Goal: Feedback & Contribution: Submit feedback/report problem

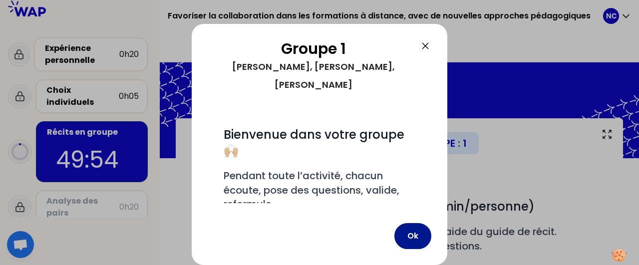
click at [420, 235] on button "Ok" at bounding box center [413, 236] width 37 height 26
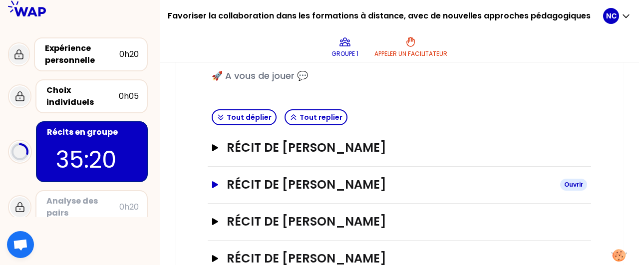
scroll to position [223, 0]
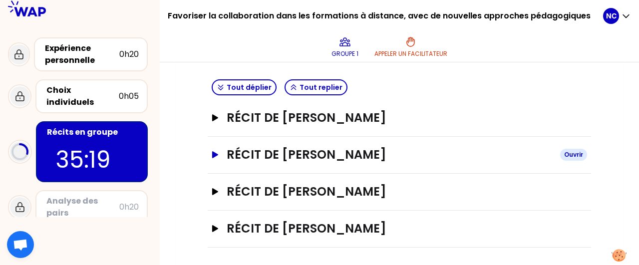
click at [214, 153] on icon "button" at bounding box center [215, 154] width 6 height 7
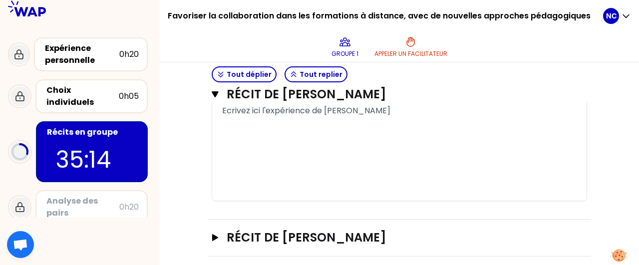
scroll to position [670, 0]
click at [233, 127] on div "﻿" at bounding box center [399, 123] width 355 height 12
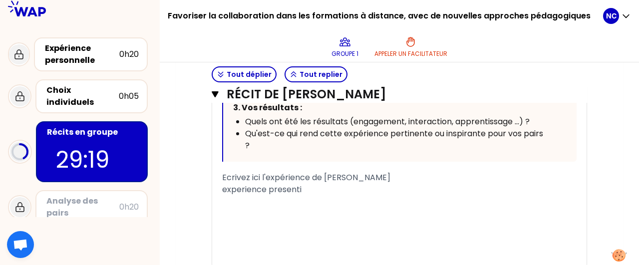
scroll to position [604, 0]
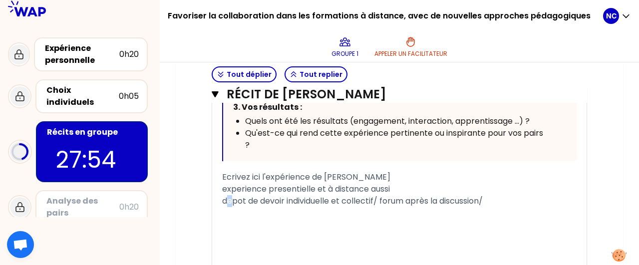
drag, startPoint x: 228, startPoint y: 201, endPoint x: 234, endPoint y: 200, distance: 6.0
click at [234, 200] on span "depot de devoir individuelle et collectif/ forum après la discussion/" at bounding box center [352, 200] width 261 height 11
click at [494, 192] on div "experience presentielle et à distance aussi" at bounding box center [399, 189] width 355 height 12
click at [503, 203] on div "dépot de devoir individuelle et collectif/ forum après la discussion/" at bounding box center [399, 201] width 355 height 12
click at [310, 190] on span "experience presentielle et à distance aussi" at bounding box center [306, 188] width 168 height 11
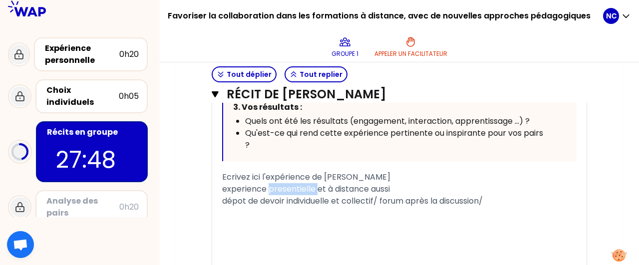
click at [310, 190] on span "experience presentielle et à distance aussi" at bounding box center [306, 188] width 168 height 11
click at [402, 183] on div "experience presentielle et à distance aussi" at bounding box center [399, 189] width 355 height 12
click at [393, 189] on span "experience presentielle et à distance aussi (meme si plus compliqué)" at bounding box center [358, 188] width 272 height 11
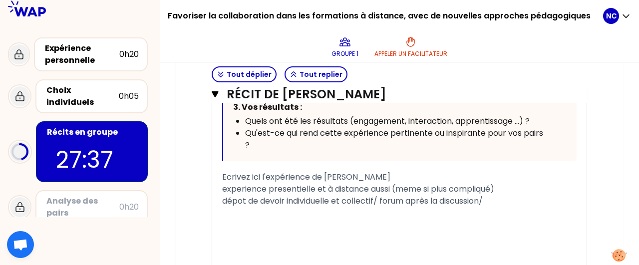
click at [393, 189] on span "experience presentielle et à distance aussi (meme si plus compliqué)" at bounding box center [358, 188] width 272 height 11
click at [251, 216] on div "﻿" at bounding box center [399, 213] width 355 height 12
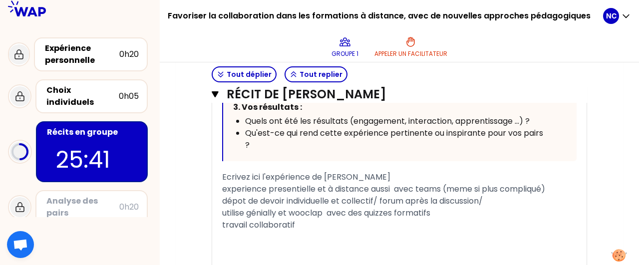
click at [327, 212] on span "utilise génially et wooclap avec des quizzes formatifs" at bounding box center [326, 212] width 208 height 11
click at [303, 220] on div "travail collaboratif" at bounding box center [399, 225] width 355 height 12
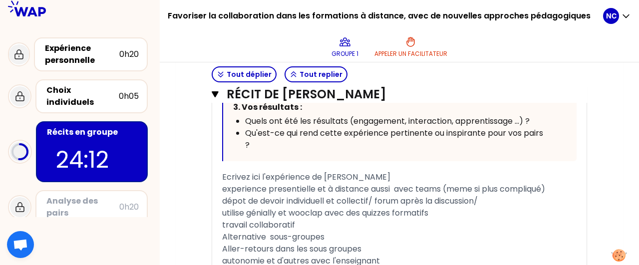
scroll to position [712, 0]
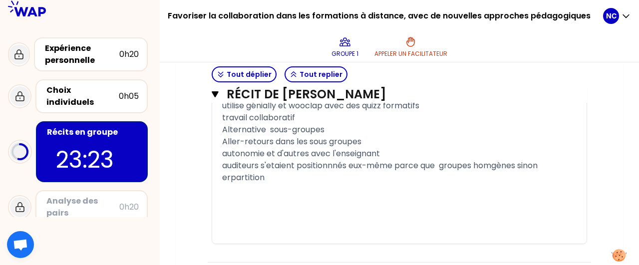
click at [230, 176] on span "auditeurs s'etaient positionnnés eux-même parce que groupes homgènes sinon erpa…" at bounding box center [381, 171] width 318 height 23
click at [268, 173] on div "auditeurs s'etaient positionnnés eux-même parce que groupes homgènes sinon repa…" at bounding box center [399, 172] width 355 height 24
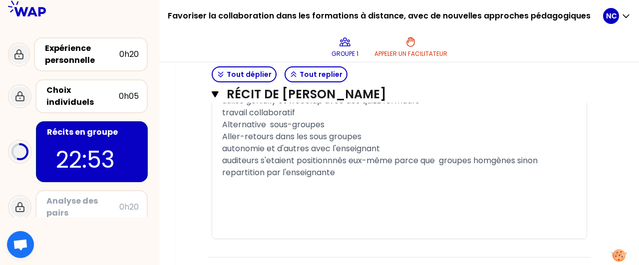
scroll to position [716, 0]
click at [377, 186] on div "﻿" at bounding box center [399, 185] width 355 height 12
click at [217, 92] on icon "button" at bounding box center [215, 94] width 6 height 6
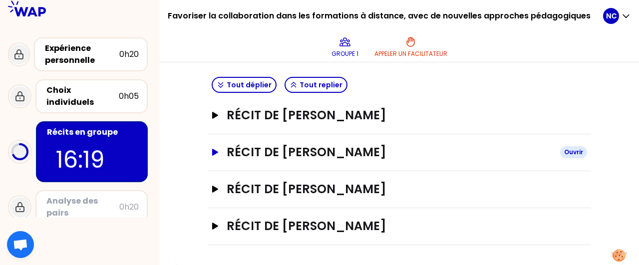
scroll to position [223, 0]
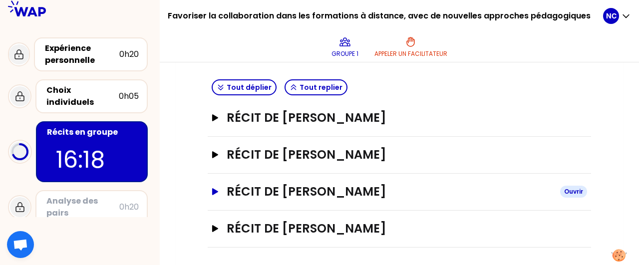
click at [213, 190] on icon "button" at bounding box center [215, 191] width 6 height 7
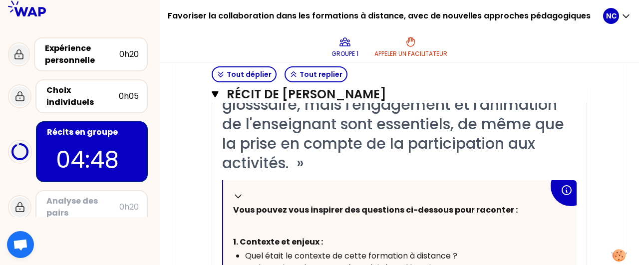
scroll to position [409, 0]
click at [215, 93] on icon "button" at bounding box center [215, 94] width 6 height 6
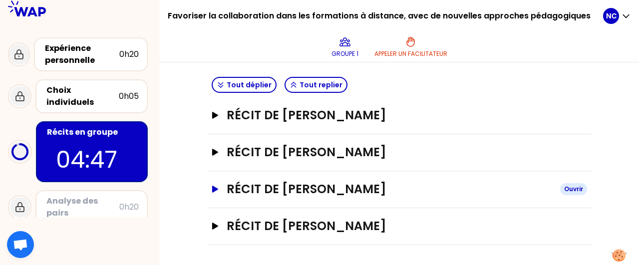
scroll to position [223, 0]
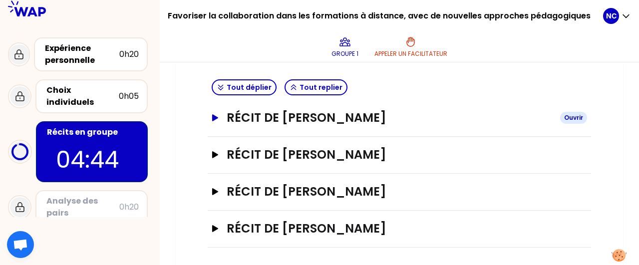
click at [212, 120] on icon "button" at bounding box center [215, 117] width 8 height 7
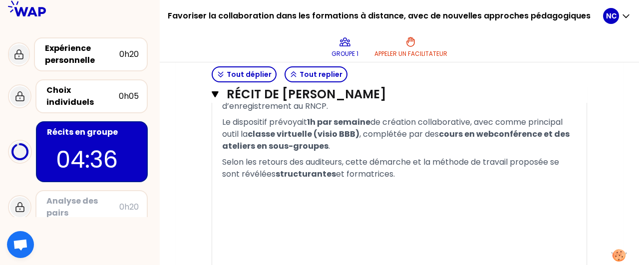
scroll to position [785, 0]
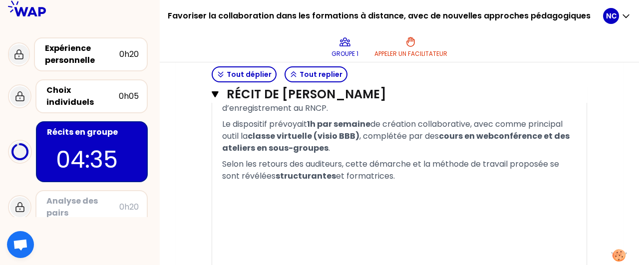
click at [295, 210] on p at bounding box center [399, 204] width 355 height 40
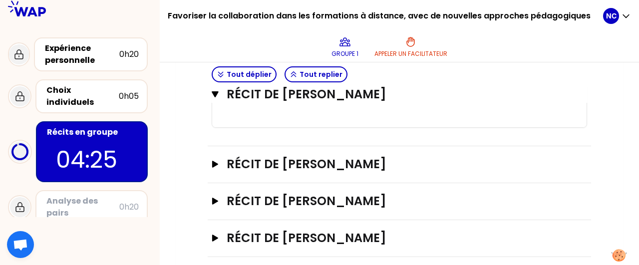
scroll to position [986, 0]
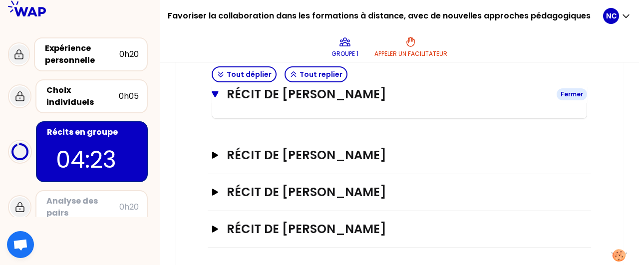
click at [216, 95] on icon "button" at bounding box center [215, 94] width 6 height 6
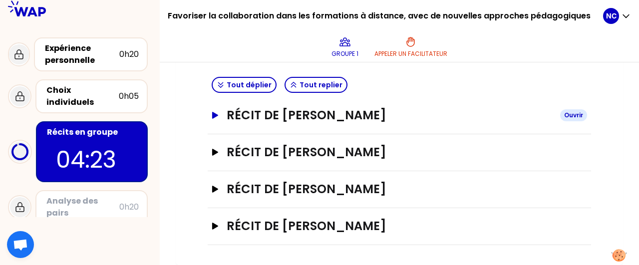
scroll to position [223, 0]
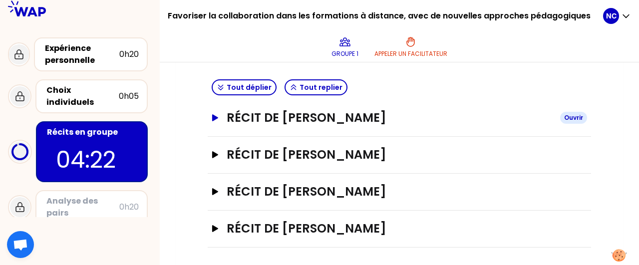
click at [213, 115] on icon "button" at bounding box center [215, 117] width 6 height 7
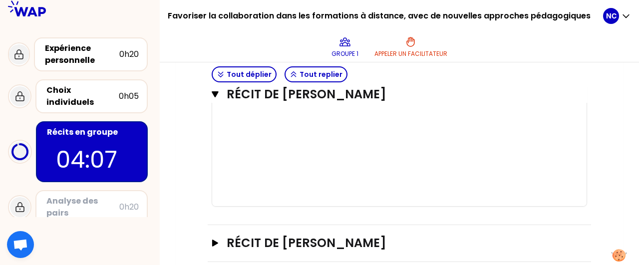
scroll to position [986, 0]
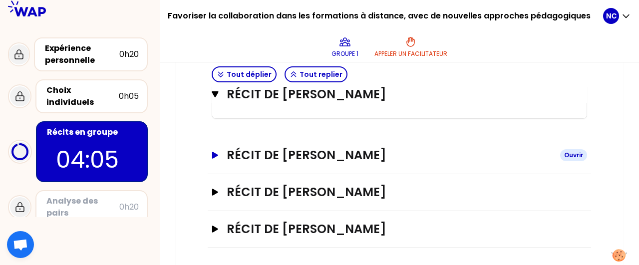
click at [217, 152] on icon "button" at bounding box center [215, 155] width 8 height 7
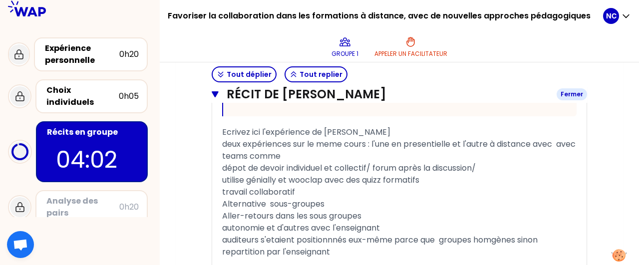
scroll to position [1423, 0]
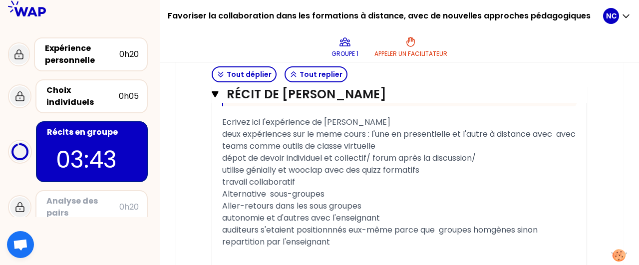
click at [223, 156] on span "dépot de devoir individuel et collectif/ forum après la discussion/" at bounding box center [349, 157] width 254 height 11
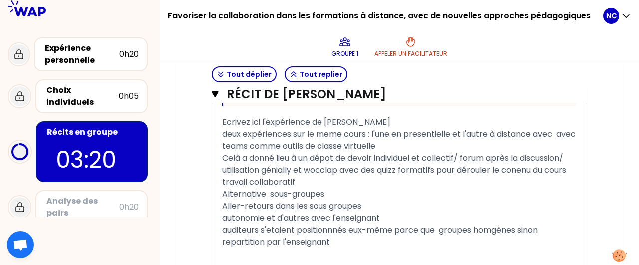
click at [464, 157] on span "Celà a donné lieu à un dépot de devoir individuel et collectif/ forum après la …" at bounding box center [392, 157] width 341 height 11
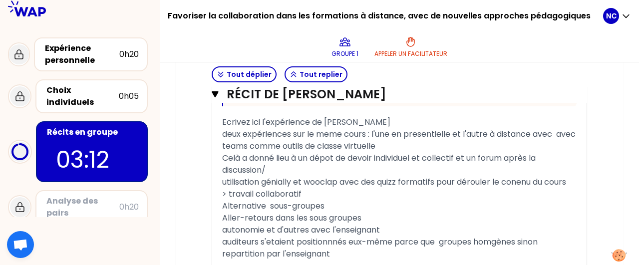
click at [289, 167] on div "Celà a donné lieu à un dépot de devoir individuel et collectif et un forum aprè…" at bounding box center [399, 164] width 355 height 24
click at [222, 179] on div "« J'ai associé Genially et Wooclap permettant de rendre une formation à la fois…" at bounding box center [399, 44] width 375 height 551
click at [519, 180] on span "utilisation génially et wooclap avec des quizz formatifs pour dérouler le conen…" at bounding box center [394, 181] width 344 height 11
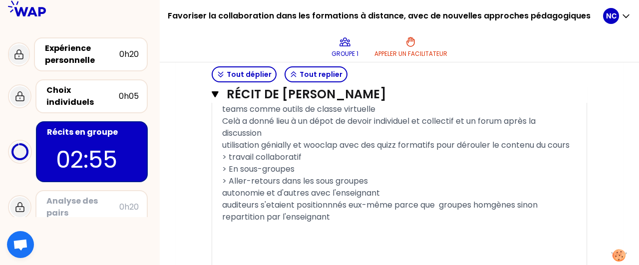
scroll to position [1462, 0]
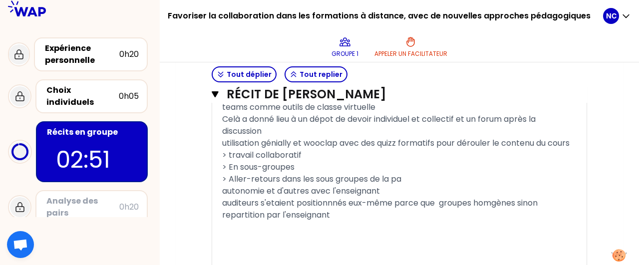
click at [224, 201] on span "auditeurs s'etaient positionnnés eux-même parce que groupes homgènes sinon repa…" at bounding box center [381, 208] width 318 height 23
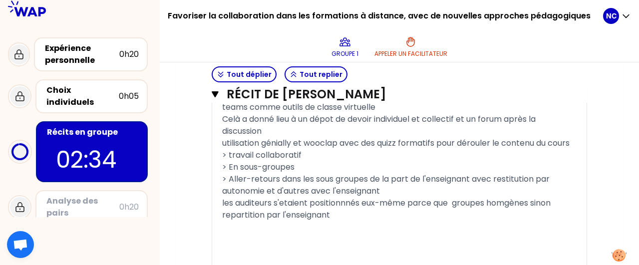
click at [226, 199] on span "les auditeurs s'etaient positionnnés eux-même parce que groupes homgènes sinon …" at bounding box center [387, 208] width 331 height 23
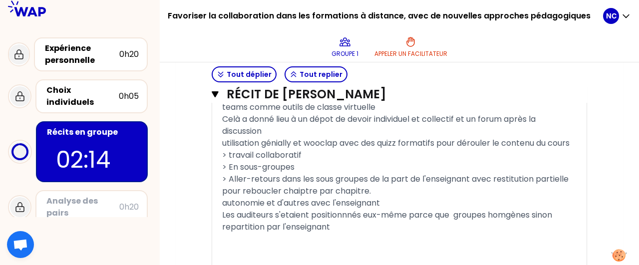
click at [305, 189] on span "> Aller-retours dans les sous groupes de la part de l'enseignant avec restituti…" at bounding box center [396, 184] width 349 height 23
click at [300, 190] on span "> Aller-retours dans les sous groupes de la part de l'enseignant avec restituti…" at bounding box center [396, 184] width 349 height 23
click at [226, 140] on span "utilisation génially et wooclap avec des quizz formatifs pour dérouler le conte…" at bounding box center [396, 142] width 348 height 11
click at [224, 201] on span "autonomie et d'autres avec l'enseignant" at bounding box center [301, 202] width 158 height 11
click at [276, 198] on span "lcetains pouavaientautonomie et d'autres avec l'enseignant" at bounding box center [339, 202] width 235 height 11
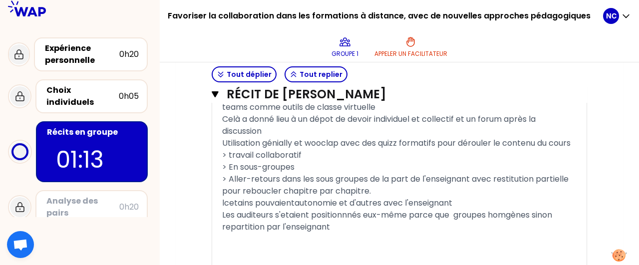
click at [230, 202] on span "lcetains pouvaientautonomie et d'autres avec l'enseignant" at bounding box center [337, 202] width 230 height 11
click at [297, 201] on span "Certains pouvaientautonomie et d'autres avec l'enseignant" at bounding box center [338, 202] width 233 height 11
click at [512, 213] on span "Les auditeurs s'etaient positionnnés eux-même parce que groupes homgènes sinon …" at bounding box center [388, 220] width 332 height 23
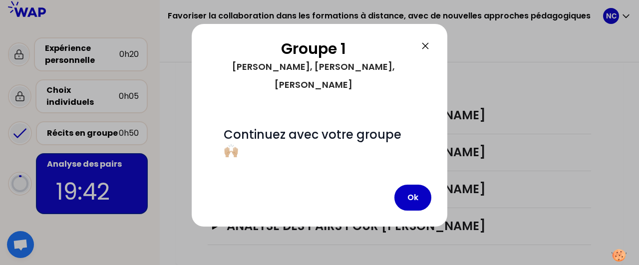
scroll to position [276, 0]
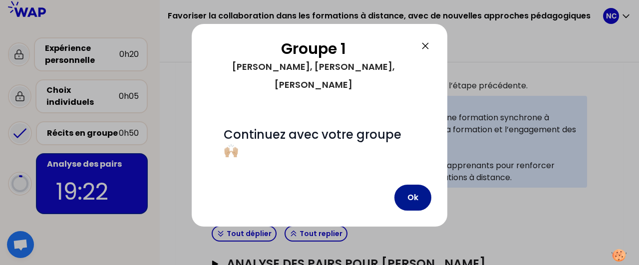
click at [422, 185] on button "Ok" at bounding box center [413, 198] width 37 height 26
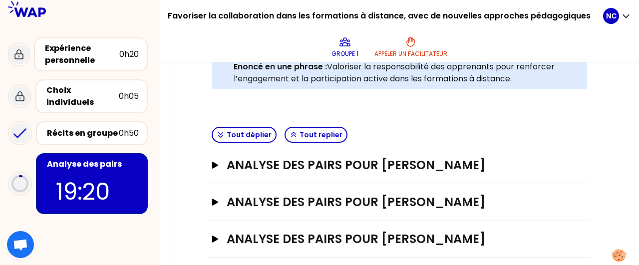
scroll to position [419, 0]
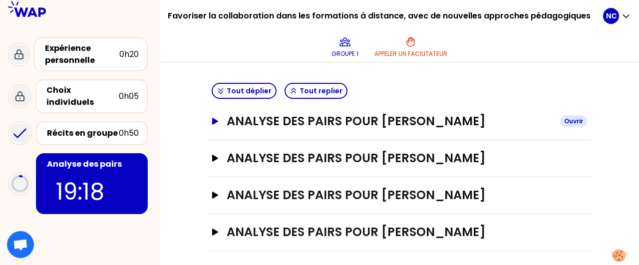
click at [214, 120] on icon "button" at bounding box center [215, 121] width 6 height 7
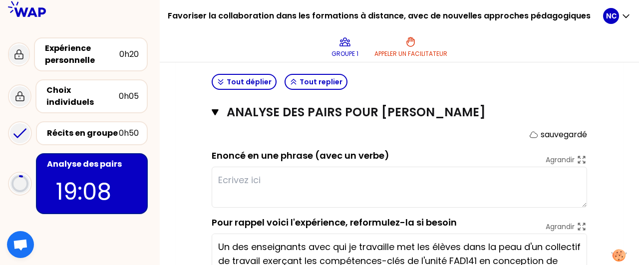
scroll to position [426, 0]
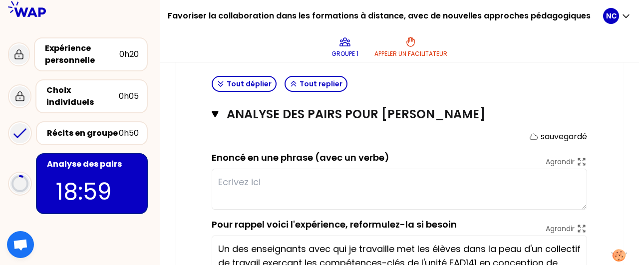
click at [468, 157] on div "Enoncé en une phrase (avec un verbe) Agrandir" at bounding box center [400, 180] width 376 height 59
click at [245, 179] on textarea at bounding box center [400, 189] width 376 height 41
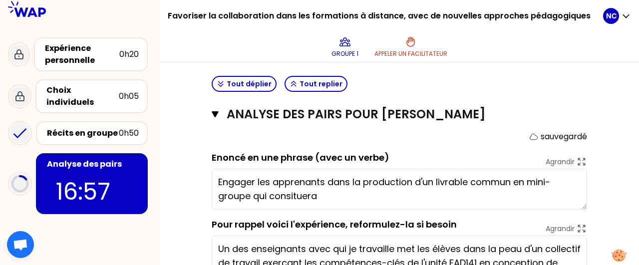
click at [290, 194] on textarea "Engager les apprenants dans la production d'un livrable commun en mini-groupe q…" at bounding box center [400, 189] width 376 height 41
click at [379, 199] on textarea "Engager les apprenants dans la production d'un livrable commun en mini-groupe q…" at bounding box center [400, 189] width 376 height 41
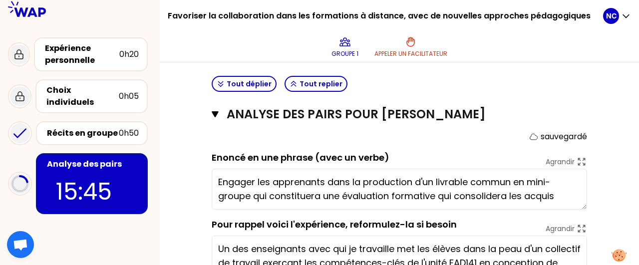
click at [609, 200] on div "Mon numéro de groupe : 1 Objectifs # Il y a une multitude de manières de favori…" at bounding box center [399, 59] width 447 height 734
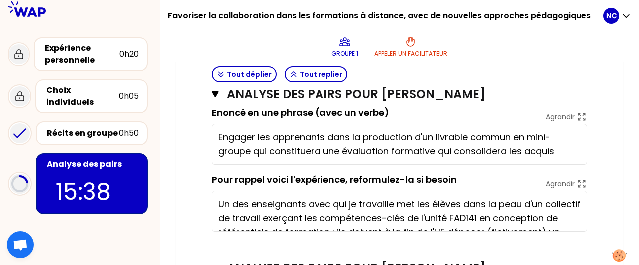
scroll to position [468, 0]
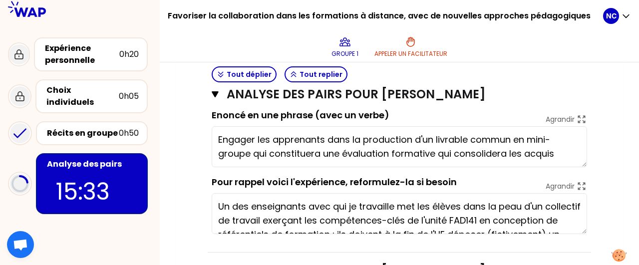
click at [565, 151] on textarea "Engager les apprenants dans la production d'un livrable commun en mini-groupe q…" at bounding box center [400, 146] width 376 height 41
click at [250, 153] on textarea "Engager les apprenants dans la production d'un livrable commun en mini-groupe q…" at bounding box center [400, 146] width 376 height 41
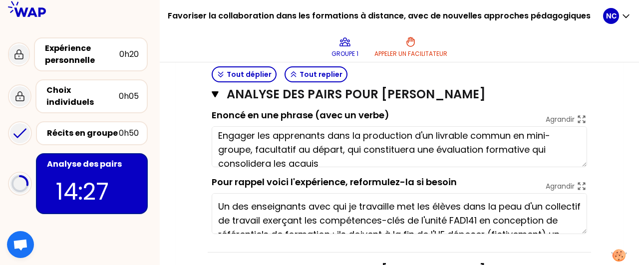
scroll to position [4, 0]
drag, startPoint x: 343, startPoint y: 150, endPoint x: 255, endPoint y: 147, distance: 87.9
click at [255, 147] on textarea "Engager les apprenants dans la production d'un livrable commun en mini-groupe, …" at bounding box center [400, 146] width 376 height 41
click at [358, 152] on textarea "Engager les apprenants dans la production d'un livrable commun en mini-groupe, …" at bounding box center [400, 146] width 376 height 41
click at [344, 149] on textarea "Engager les apprenants dans la production d'un livrable commun en mini-groupe, …" at bounding box center [400, 146] width 376 height 41
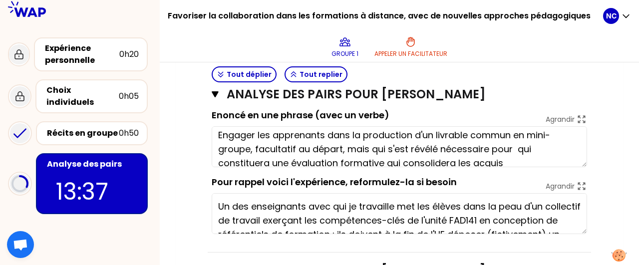
click at [271, 162] on textarea "Engager les apprenants dans la production d'un livrable commun en mini-groupe, …" at bounding box center [400, 146] width 376 height 41
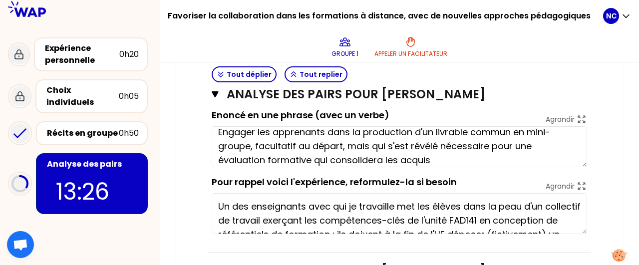
click at [332, 160] on textarea "Engager les apprenants dans la production d'un livrable commun en mini-groupe, …" at bounding box center [400, 146] width 376 height 41
click at [388, 160] on textarea "Engager les apprenants dans la production d'un livrable commun en mini-groupe, …" at bounding box center [400, 146] width 376 height 41
click at [384, 159] on textarea "Engager les apprenants dans la production d'un livrable commun en mini-groupe, …" at bounding box center [400, 146] width 376 height 41
click at [329, 159] on textarea "Engager les apprenants dans la production d'un livrable commun en mini-groupe, …" at bounding box center [400, 146] width 376 height 41
click at [487, 163] on textarea "Engager les apprenants dans la production d'un livrable commun en mini-groupe, …" at bounding box center [400, 146] width 376 height 41
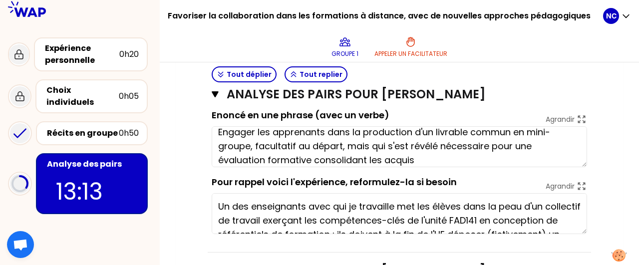
type textarea "Engager les apprenants dans la production d'un livrable commun en mini-groupe, …"
click at [621, 166] on div "Mon numéro de groupe : 1 Objectifs # Il y a une multitude de manières de favori…" at bounding box center [399, 17] width 447 height 734
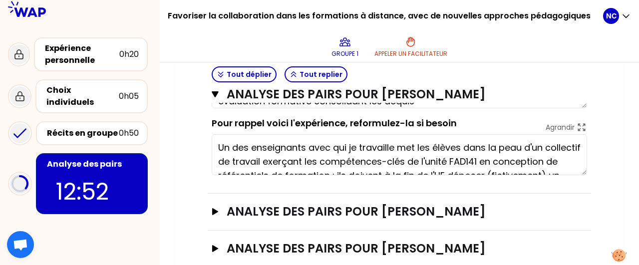
scroll to position [523, 0]
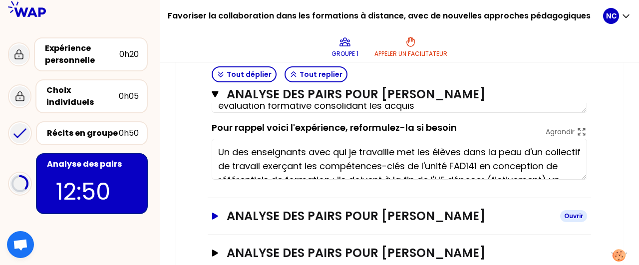
click at [213, 218] on button "Analyse des pairs pour [PERSON_NAME]" at bounding box center [400, 216] width 376 height 16
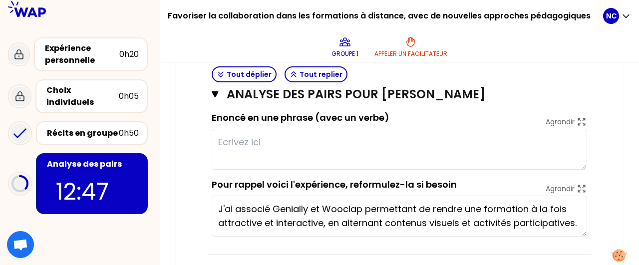
scroll to position [676, 0]
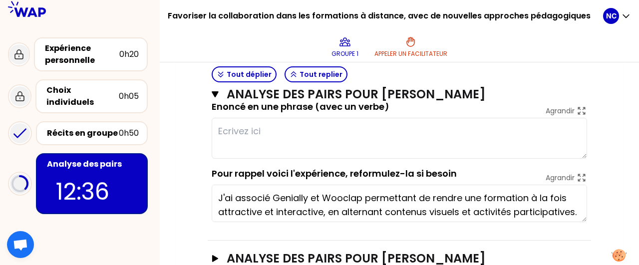
click at [583, 215] on textarea "J'ai associé Genially et Wooclap permettant de rendre une formation à la fois a…" at bounding box center [400, 203] width 376 height 37
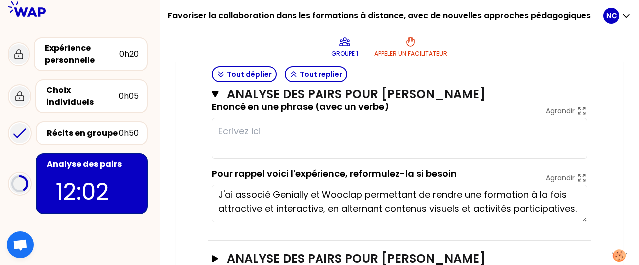
click at [352, 145] on textarea at bounding box center [400, 138] width 376 height 41
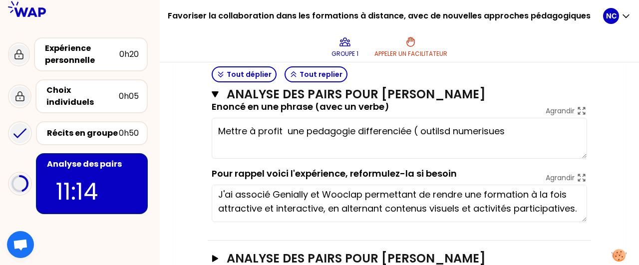
click at [485, 128] on textarea "Mettre à profit une pedagogie differenciée ( outilsd numerisues" at bounding box center [400, 138] width 376 height 41
click at [532, 130] on textarea "Mettre à profit une pedagogie differenciée ( outilsd numeriques" at bounding box center [400, 138] width 376 height 41
click at [447, 131] on textarea "Mettre à profit une pedagogie differenciée ( outilsd numeriques wooclap et geni…" at bounding box center [400, 138] width 376 height 41
click at [418, 126] on textarea "Mettre à profit une pedagogie differenciée ( outils numeriques wooclap et genia…" at bounding box center [400, 138] width 376 height 41
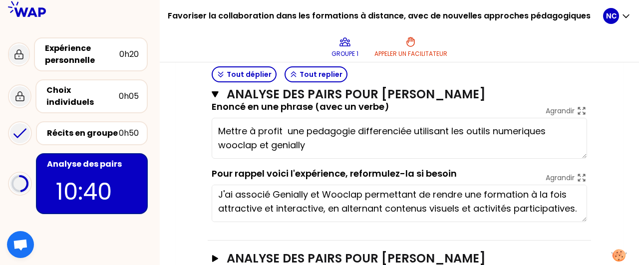
click at [332, 147] on textarea "Mettre à profit une pedagogie differenciée utilisant les outils numeriques wooc…" at bounding box center [400, 138] width 376 height 41
click at [226, 143] on textarea "Mettre à profit une pedagogie differenciée utilisant les outils numeriques wooc…" at bounding box center [400, 138] width 376 height 41
click at [279, 146] on textarea "Mettre à profit une pedagogie differenciée utilisant les outils numeriques Wooc…" at bounding box center [400, 138] width 376 height 41
click at [390, 146] on textarea "Mettre à profit une pedagogie differenciée utilisant les outils numeriques Wooc…" at bounding box center [400, 138] width 376 height 41
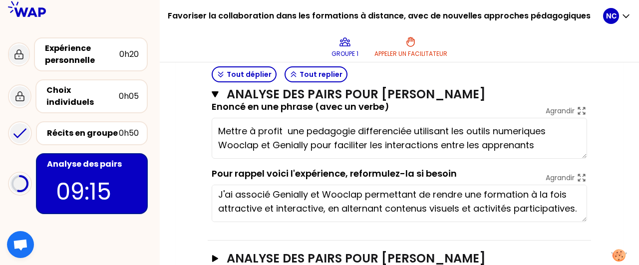
click at [286, 129] on textarea "Mettre à profit une pedagogie differenciée utilisant les outils numeriques Wooc…" at bounding box center [400, 138] width 376 height 41
click at [368, 140] on textarea "Mettre à profit une pedagogie differenciée utilisant les outils numeriques Wooc…" at bounding box center [400, 138] width 376 height 41
click at [369, 143] on textarea "Mettre à profit une pedagogie differenciée utilisant les outils numeriques Wooc…" at bounding box center [400, 138] width 376 height 41
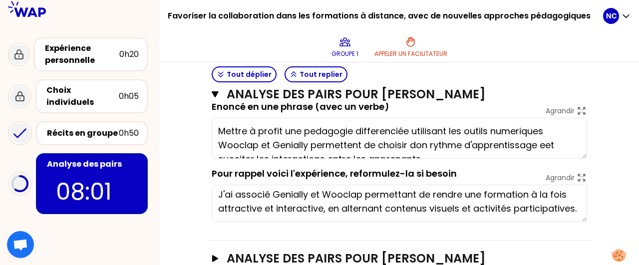
click at [417, 145] on textarea "Mettre à profit une pedagogie differenciée utilisant les outils numeriques Wooc…" at bounding box center [400, 138] width 376 height 41
click at [545, 144] on textarea "Mettre à profit une pedagogie differenciée utilisant les outils numeriques Wooc…" at bounding box center [400, 138] width 376 height 41
click at [535, 145] on textarea "Mettre à profit une pedagogie differenciée utilisant les outils numeriques Wooc…" at bounding box center [400, 138] width 376 height 41
click at [544, 143] on textarea "Mettre à profit une pedagogie differenciée utilisant les outils numeriques Wooc…" at bounding box center [400, 138] width 376 height 41
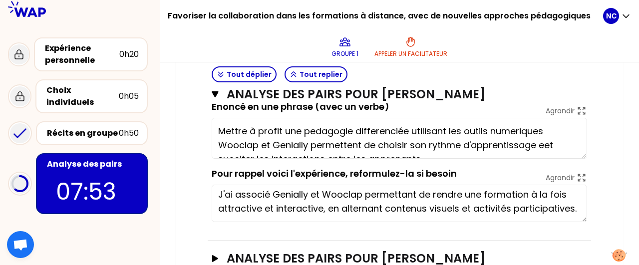
click at [544, 143] on textarea "Mettre à profit une pedagogie differenciée utilisant les outils numeriques Wooc…" at bounding box center [400, 138] width 376 height 41
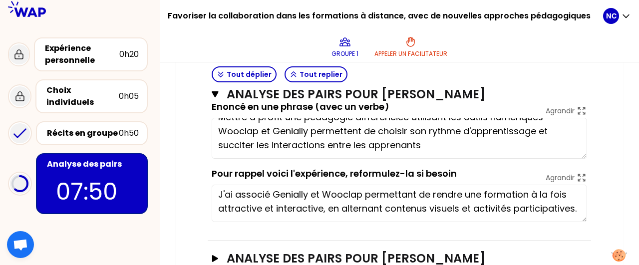
click at [552, 128] on textarea "Mettre à profit une pedagogie differenciée utilisant les outils numeriques Wooc…" at bounding box center [400, 138] width 376 height 41
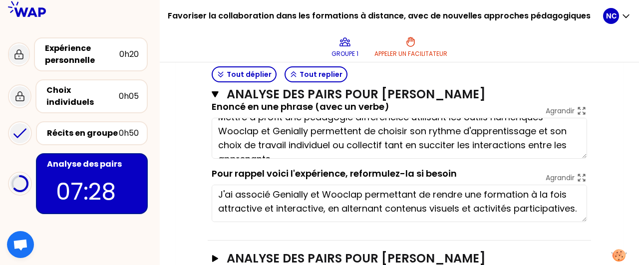
click at [458, 146] on textarea "Mettre à profit une pedagogie differenciée utilisant les outils numeriques Wooc…" at bounding box center [400, 138] width 376 height 41
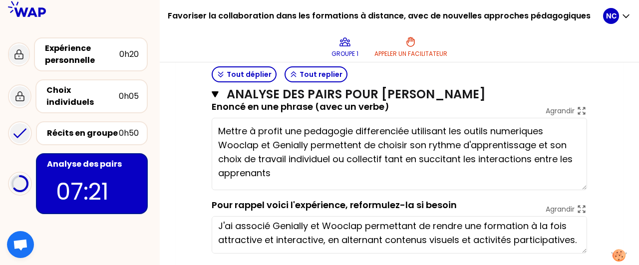
scroll to position [0, 0]
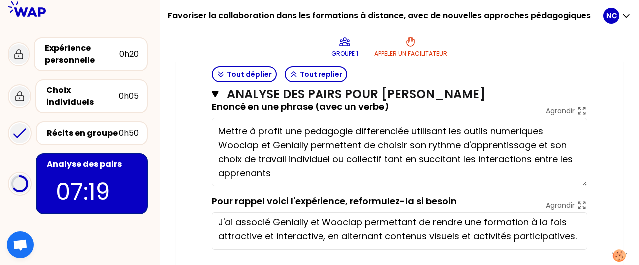
drag, startPoint x: 584, startPoint y: 156, endPoint x: 588, endPoint y: 184, distance: 28.2
click at [587, 184] on textarea "Mettre à profit une pedagogie differenciée utilisant les outils numeriques Wooc…" at bounding box center [400, 152] width 376 height 68
click at [353, 143] on textarea "Mettre à profit une pedagogie differenciée utilisant les outils numeriques Wooc…" at bounding box center [400, 152] width 376 height 68
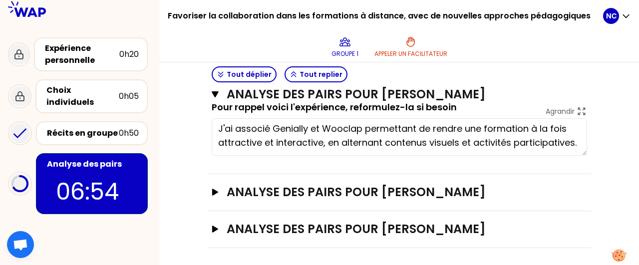
scroll to position [770, 0]
click at [218, 227] on icon "button" at bounding box center [215, 229] width 8 height 7
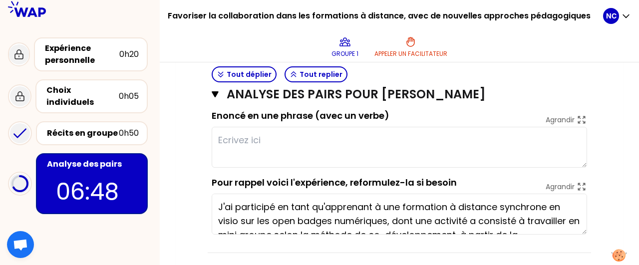
scroll to position [929, 0]
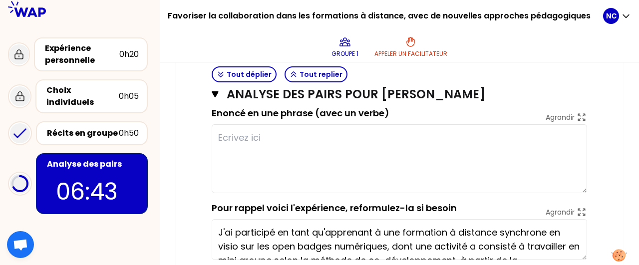
type textarea "Mettre à profit une pédagogie differenciée utilisant les outils numeriques Wooc…"
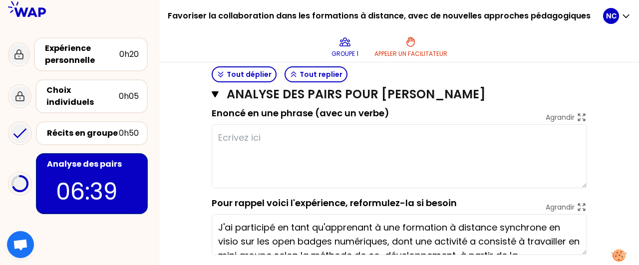
drag, startPoint x: 582, startPoint y: 158, endPoint x: 585, endPoint y: 182, distance: 23.6
click at [585, 182] on textarea at bounding box center [400, 156] width 376 height 64
click at [276, 146] on textarea at bounding box center [400, 156] width 376 height 64
drag, startPoint x: 233, startPoint y: 133, endPoint x: 229, endPoint y: 136, distance: 5.3
click at [229, 136] on textarea "Creer" at bounding box center [400, 156] width 376 height 64
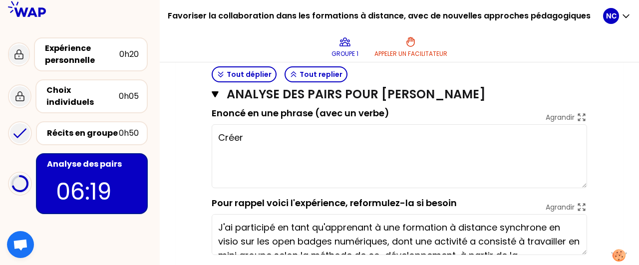
click at [314, 137] on textarea "Créer" at bounding box center [400, 156] width 376 height 64
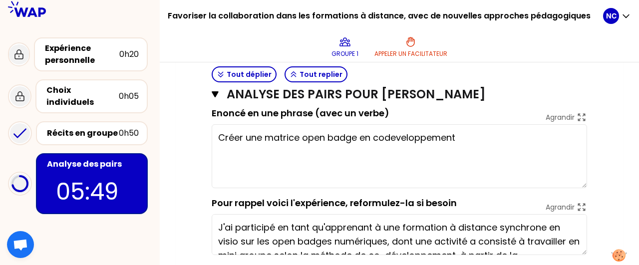
click at [386, 136] on textarea "Créer une matrice open badge en codeveloppement" at bounding box center [400, 156] width 376 height 64
drag, startPoint x: 403, startPoint y: 134, endPoint x: 396, endPoint y: 135, distance: 7.0
click at [396, 135] on textarea "Créer une matrice open badge en co-developpement" at bounding box center [400, 156] width 376 height 64
click at [476, 134] on textarea "Créer une matrice open badge en co-développement" at bounding box center [400, 156] width 376 height 64
drag, startPoint x: 356, startPoint y: 137, endPoint x: 256, endPoint y: 141, distance: 100.5
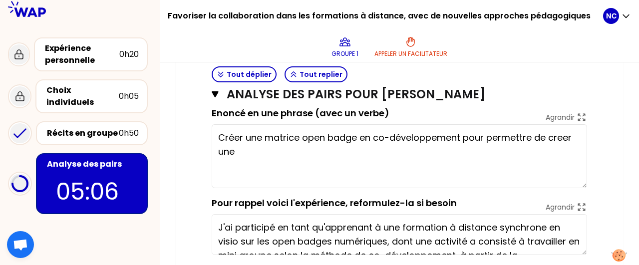
click at [256, 141] on textarea "Créer une matrice open badge en co-développement pour permettre de creer une" at bounding box center [400, 156] width 376 height 64
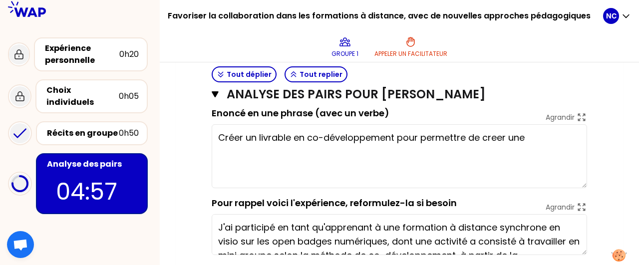
click at [496, 138] on textarea "Créer un livrable en co-développement pour permettre de creer une" at bounding box center [400, 156] width 376 height 64
click at [557, 134] on textarea "Créer un livrable en co-développement pour permettre de créer une" at bounding box center [400, 156] width 376 height 64
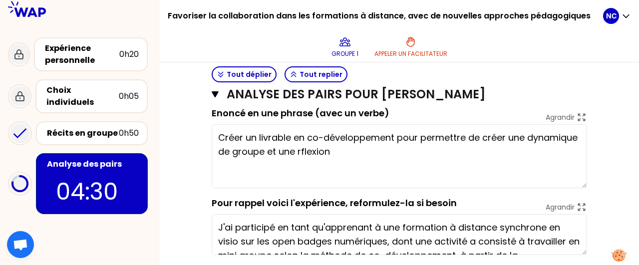
click at [301, 150] on textarea "Créer un livrable en co-développement pour permettre de créer une dynamique de …" at bounding box center [400, 156] width 376 height 64
click at [356, 148] on textarea "Créer un livrable en co-développement pour permettre de créer une dynamique de …" at bounding box center [400, 156] width 376 height 64
click at [417, 133] on textarea "Créer un livrable en co-développement pour permettre de créer une dynamique de …" at bounding box center [400, 156] width 376 height 64
click at [423, 138] on textarea "Créer un livrable en co-développement pour permettre de créer une dynamique de …" at bounding box center [400, 156] width 376 height 64
click at [213, 133] on textarea "Créer un livrable en co-développement pour permettre de créer une dynamique de …" at bounding box center [400, 156] width 376 height 64
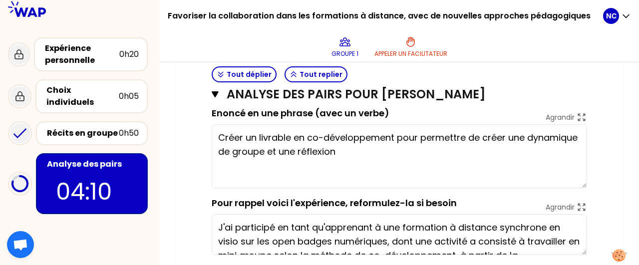
click at [252, 136] on textarea "Créer un livrable en co-développement pour permettre de créer une dynamique de …" at bounding box center [400, 156] width 376 height 64
click at [257, 136] on textarea "Créer un livrable en co-développement pour permettre de créer une dynamique de …" at bounding box center [400, 156] width 376 height 64
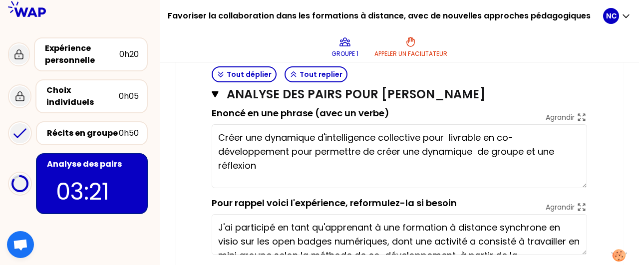
drag, startPoint x: 241, startPoint y: 136, endPoint x: 213, endPoint y: 134, distance: 28.0
click at [213, 134] on textarea "Créer une dynamique d'intelligence collective pour livrable en co-développement…" at bounding box center [400, 156] width 376 height 64
click at [445, 134] on textarea "Créer une dynamique d'intelligence collective pour livrable en co-développement…" at bounding box center [400, 156] width 376 height 64
click at [451, 138] on textarea "Créer une dynamique d'intelligence collective pour livrable en co-développement…" at bounding box center [400, 156] width 376 height 64
drag, startPoint x: 243, startPoint y: 137, endPoint x: 200, endPoint y: 140, distance: 43.1
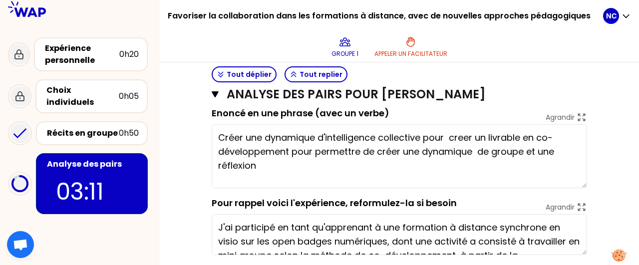
click at [212, 140] on textarea "Créer une dynamique d'intelligence collective pour creer un livrable en co-déve…" at bounding box center [400, 156] width 376 height 64
click at [467, 134] on textarea "Favoriser une dynamique d'intelligence collective pour creer un livrable en co-…" at bounding box center [400, 156] width 376 height 64
drag, startPoint x: 480, startPoint y: 135, endPoint x: 474, endPoint y: 135, distance: 5.5
click at [474, 135] on textarea "Favoriser une dynamique d'intelligence collective pour creer un livrable en co-…" at bounding box center [400, 156] width 376 height 64
drag, startPoint x: 298, startPoint y: 151, endPoint x: 526, endPoint y: 154, distance: 227.7
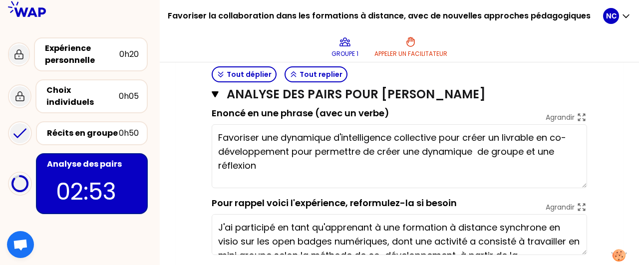
click at [526, 154] on textarea "Favoriser une dynamique d'intelligence collective pour créer un livrable en co-…" at bounding box center [400, 156] width 376 height 64
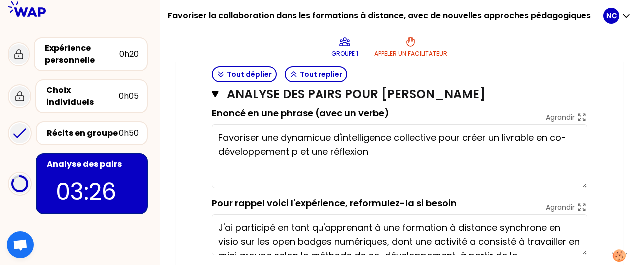
click at [301, 152] on textarea "Favoriser une dynamique d'intelligence collective pour créer un livrable en co-…" at bounding box center [400, 156] width 376 height 64
drag, startPoint x: 375, startPoint y: 154, endPoint x: 291, endPoint y: 148, distance: 84.1
click at [291, 148] on textarea "Favoriser une dynamique d'intelligence collective pour créer un livrable en co-…" at bounding box center [400, 156] width 376 height 64
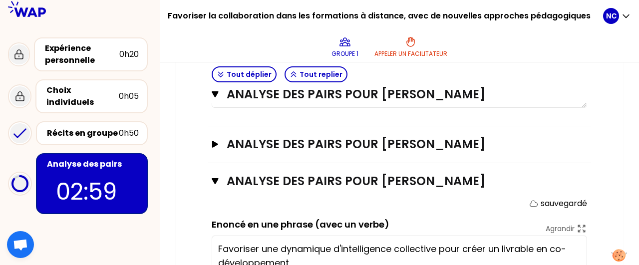
scroll to position [817, 0]
type textarea "Favoriser une dynamique d'intelligence collective pour créer un livrable en co-…"
click at [213, 142] on icon "button" at bounding box center [215, 144] width 6 height 7
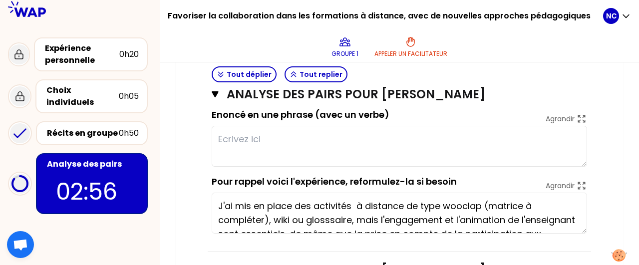
scroll to position [893, 0]
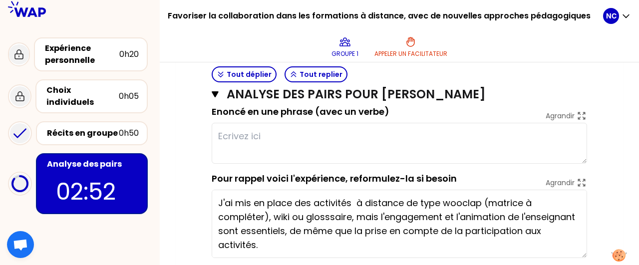
drag, startPoint x: 580, startPoint y: 225, endPoint x: 576, endPoint y: 253, distance: 27.8
click at [576, 253] on textarea "J'ai mis en place des activités à distance de type wooclap (matrice à compléter…" at bounding box center [400, 224] width 376 height 68
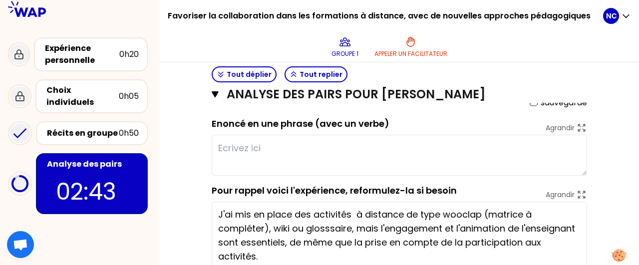
scroll to position [881, 0]
click at [241, 145] on textarea at bounding box center [400, 155] width 376 height 41
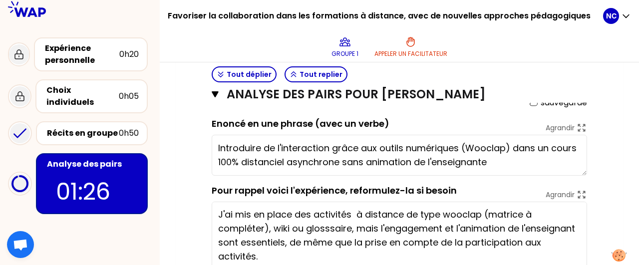
type textarea "Introduire de l'interaction grâce aux outils numériques (Wooclap) dans un cours…"
click at [501, 105] on div "sauvegardé" at bounding box center [400, 103] width 376 height 12
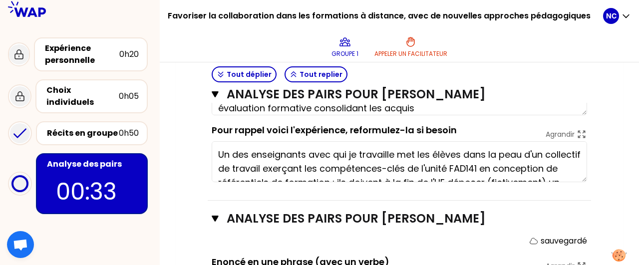
scroll to position [518, 0]
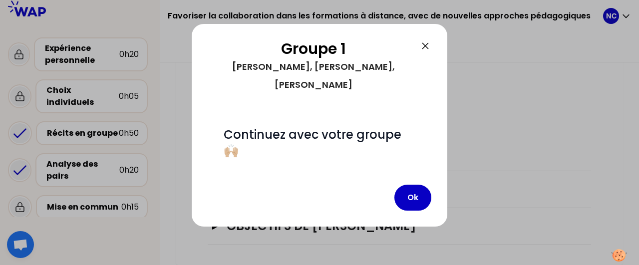
scroll to position [91, 0]
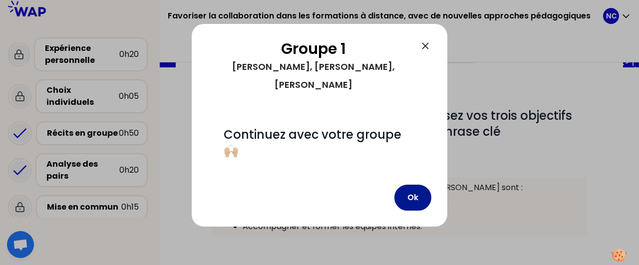
click at [418, 185] on button "Ok" at bounding box center [413, 198] width 37 height 26
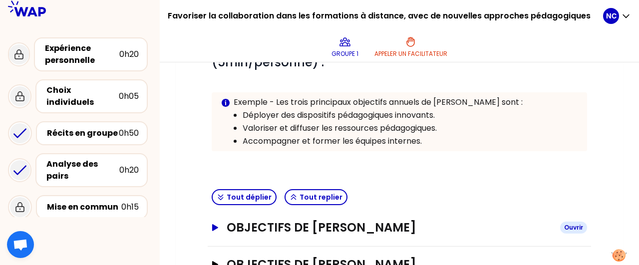
scroll to position [284, 0]
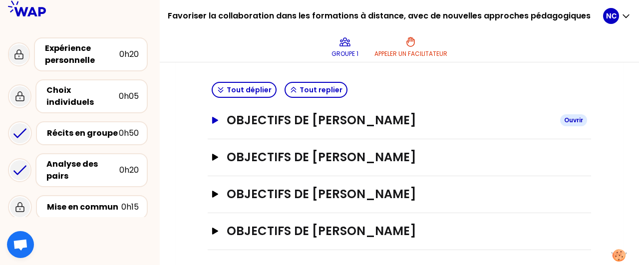
click at [219, 117] on icon "button" at bounding box center [215, 120] width 8 height 7
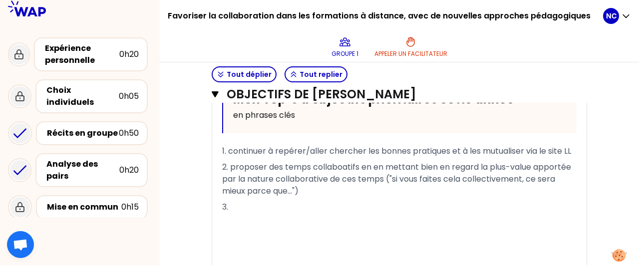
scroll to position [395, 0]
click at [211, 93] on div "Objectifs de [PERSON_NAME] T1 T2 Exporter sauvegarde en cours... Replier Mon To…" at bounding box center [400, 144] width 384 height 307
click at [216, 95] on icon "button" at bounding box center [215, 94] width 6 height 6
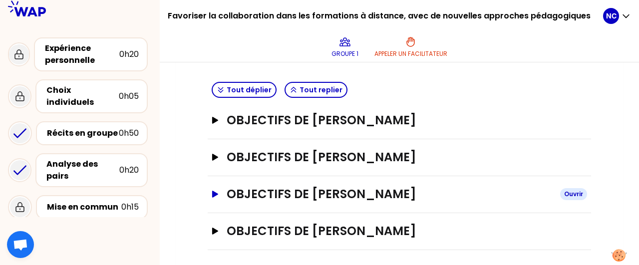
click at [214, 196] on button "Objectifs de [PERSON_NAME]" at bounding box center [400, 194] width 376 height 16
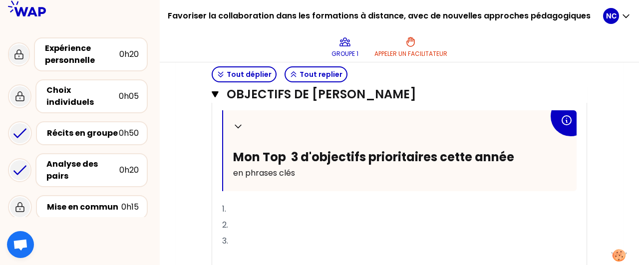
scroll to position [411, 0]
click at [216, 96] on icon "button" at bounding box center [215, 94] width 6 height 6
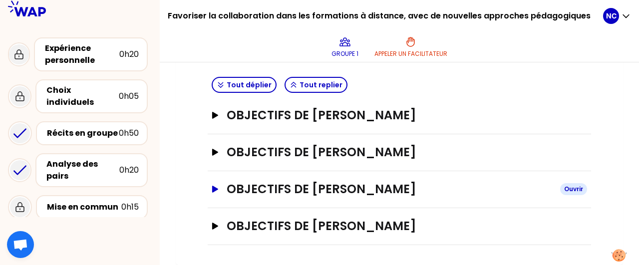
scroll to position [284, 0]
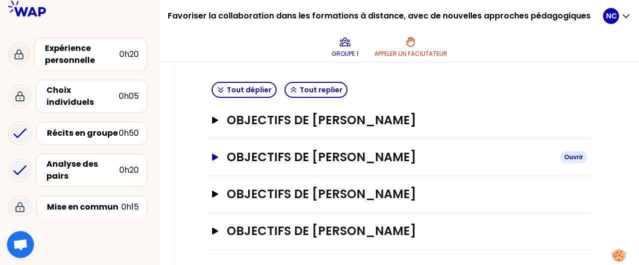
click at [214, 159] on button "Objectifs de [PERSON_NAME]" at bounding box center [400, 157] width 376 height 16
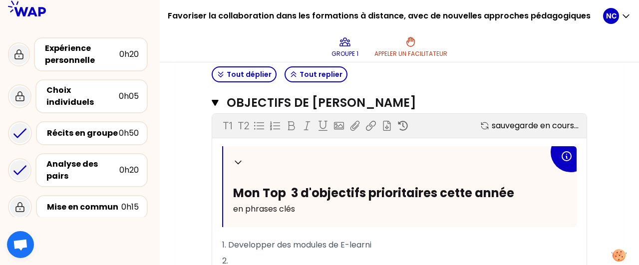
scroll to position [338, 0]
click at [217, 100] on icon "button" at bounding box center [215, 103] width 6 height 6
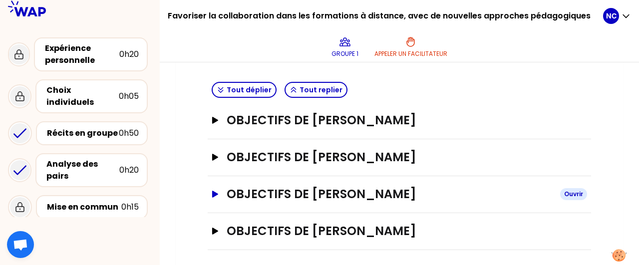
click at [219, 191] on icon "button" at bounding box center [215, 194] width 8 height 7
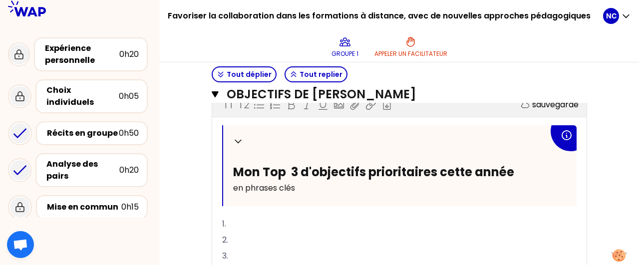
scroll to position [397, 0]
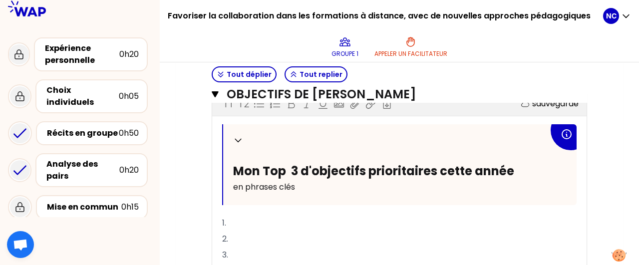
click at [244, 219] on p "1." at bounding box center [399, 223] width 355 height 16
click at [241, 239] on p "2." at bounding box center [399, 239] width 355 height 16
click at [355, 218] on p "1. Manager l'équipe Pedagolab" at bounding box center [399, 223] width 355 height 16
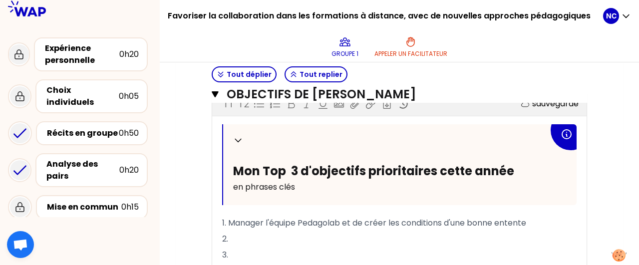
click at [247, 232] on p "2." at bounding box center [399, 239] width 355 height 16
click at [231, 236] on span "2. Accessibilité numérique" at bounding box center [272, 238] width 101 height 11
click at [287, 237] on span "2. Développer l'Accessibilité numérique" at bounding box center [298, 238] width 153 height 11
click at [408, 235] on p "2. Développer l'accessibilité numérique" at bounding box center [399, 239] width 355 height 16
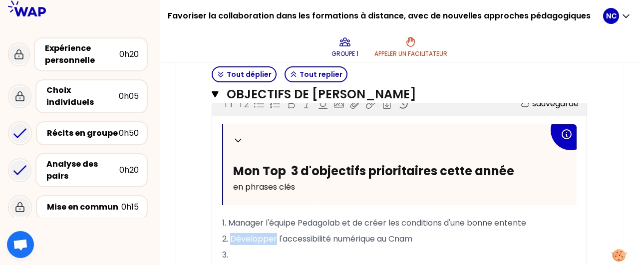
drag, startPoint x: 275, startPoint y: 234, endPoint x: 230, endPoint y: 234, distance: 44.9
click at [230, 234] on span "2. Développer l'accessibilité numérique au Cnam" at bounding box center [317, 238] width 190 height 11
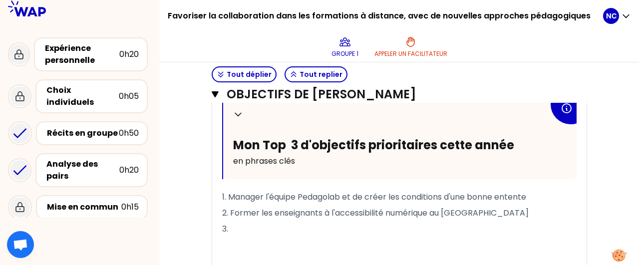
scroll to position [431, 0]
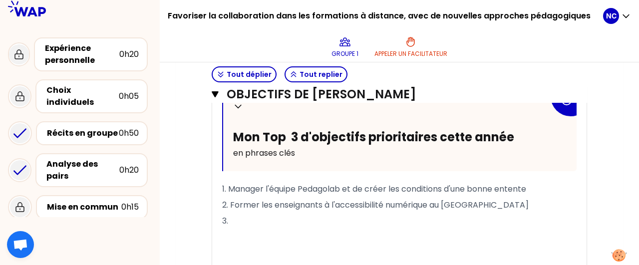
click at [499, 205] on p "2. Former les enseignants à l'accessibilité numérique au [GEOGRAPHIC_DATA]" at bounding box center [399, 205] width 355 height 16
click at [480, 200] on p "2. Former les enseignants à l'accessibilité numérique au [GEOGRAPHIC_DATA]" at bounding box center [399, 205] width 355 height 16
click at [242, 215] on p "3." at bounding box center [399, 221] width 355 height 16
drag, startPoint x: 294, startPoint y: 216, endPoint x: 230, endPoint y: 215, distance: 63.4
click at [230, 215] on span "3. Développer une offre de service p" at bounding box center [293, 220] width 143 height 11
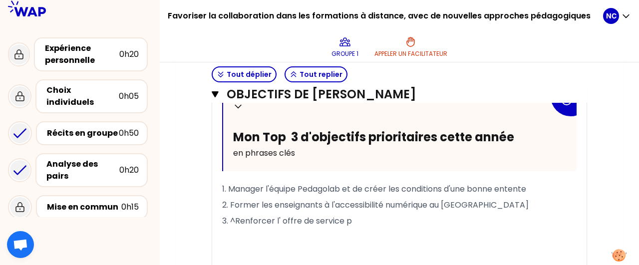
click at [284, 218] on span "3. ^Renforcer l' offre de service p" at bounding box center [287, 220] width 130 height 11
click at [237, 216] on span "3. ^Renforcer l'offre de service p" at bounding box center [286, 220] width 128 height 11
click at [350, 221] on p "3. Renforcer l'offre de service p" at bounding box center [399, 221] width 355 height 16
drag, startPoint x: 348, startPoint y: 214, endPoint x: 338, endPoint y: 217, distance: 10.3
click at [338, 217] on p "3. Renforcer l'offre de service p" at bounding box center [399, 221] width 355 height 16
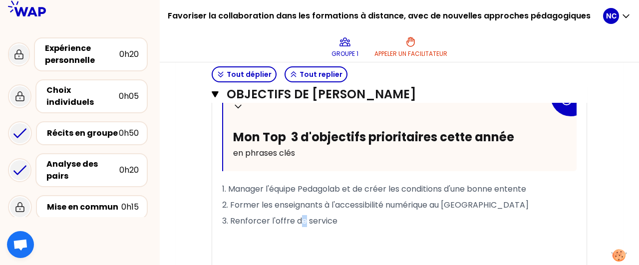
click at [306, 216] on span "3. Renforcer l'offre de service" at bounding box center [279, 220] width 115 height 11
click at [347, 218] on p "3. Renforcer l'offre du service" at bounding box center [399, 221] width 355 height 16
drag, startPoint x: 545, startPoint y: 188, endPoint x: 499, endPoint y: 184, distance: 46.1
click at [499, 184] on p "1. Manager l'équipe Pedagolab et de créer les conditions d'une bonne entente" at bounding box center [399, 189] width 355 height 16
click at [385, 206] on p "2. Former les enseignants à l'accessibilité numérique au [GEOGRAPHIC_DATA]" at bounding box center [399, 205] width 355 height 16
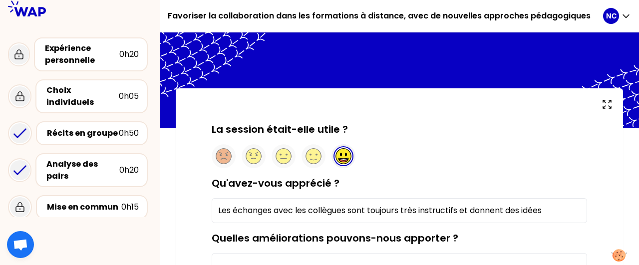
type input "Les échanges avec les collègues sont toujours très instructifs et donnent des i…"
type input "accessibilité numerique, actuces de mise en forme sur Moodle,"
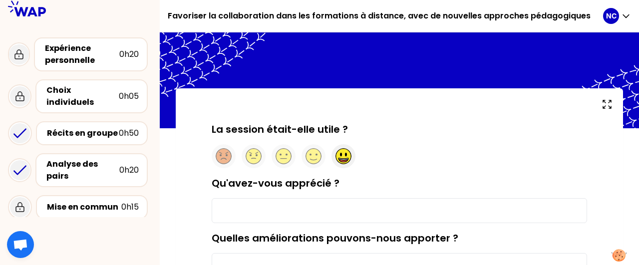
click at [343, 155] on circle at bounding box center [343, 156] width 15 height 15
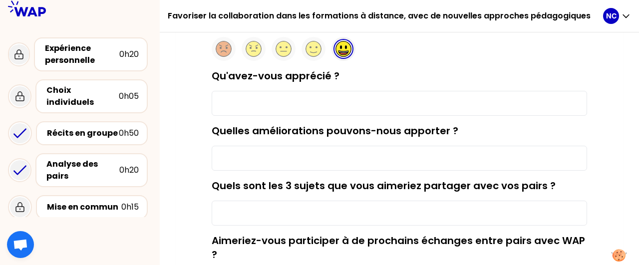
scroll to position [112, 0]
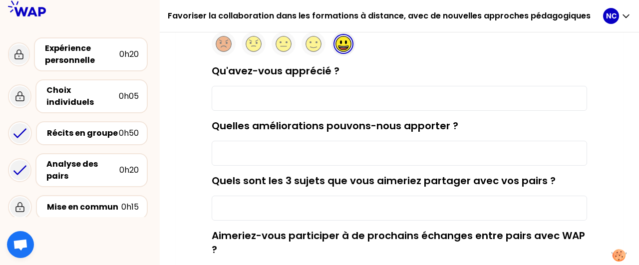
click at [362, 104] on input "Qu'avez-vous apprécié ?" at bounding box center [400, 98] width 376 height 25
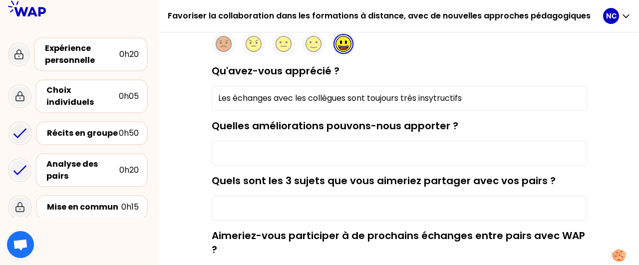
click at [433, 100] on input "Les échanges avec les collègues sont toujours très insytructifs" at bounding box center [400, 98] width 376 height 25
click at [438, 99] on input "Les échanges avec les collègues sont toujours très insytructifs" at bounding box center [400, 98] width 376 height 25
click at [477, 102] on input "Les échanges avec les collègues sont toujours très instructifs" at bounding box center [400, 98] width 376 height 25
type input "Les échanges avec les collègues sont toujours très instructifs et donnent des i…"
click at [343, 146] on input "Quelles améliorations pouvons-nous apporter ?" at bounding box center [400, 153] width 376 height 25
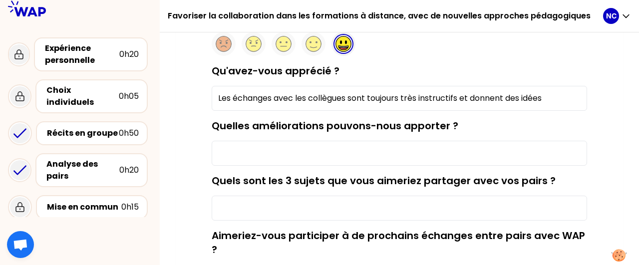
click at [343, 146] on input "Quelles améliorations pouvons-nous apporter ?" at bounding box center [400, 153] width 376 height 25
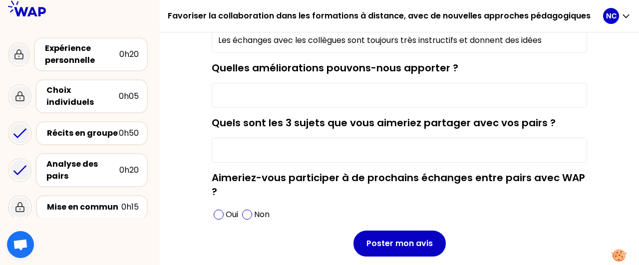
scroll to position [190, 0]
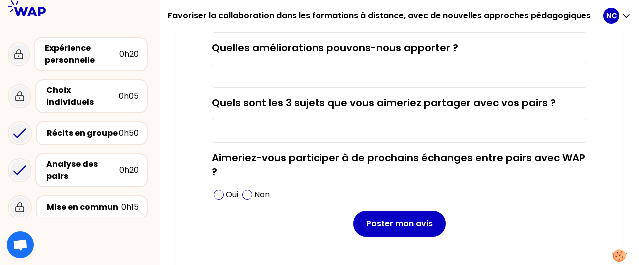
click at [532, 111] on div "Quels sont les 3 sujets que vous aimeriez partager avec vos pairs ?" at bounding box center [400, 119] width 376 height 47
click at [474, 115] on div "Quels sont les 3 sujets que vous aimeriez partager avec vos pairs ?" at bounding box center [400, 119] width 376 height 47
click at [448, 131] on input "Quels sont les 3 sujets que vous aimeriez partager avec vos pairs ?" at bounding box center [400, 130] width 376 height 25
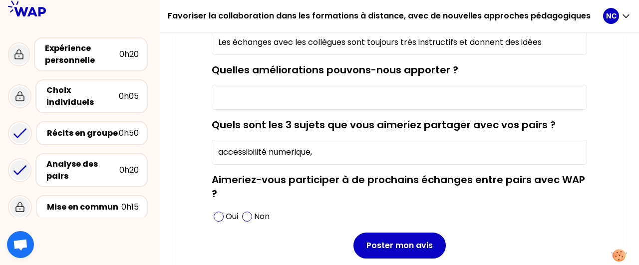
scroll to position [169, 0]
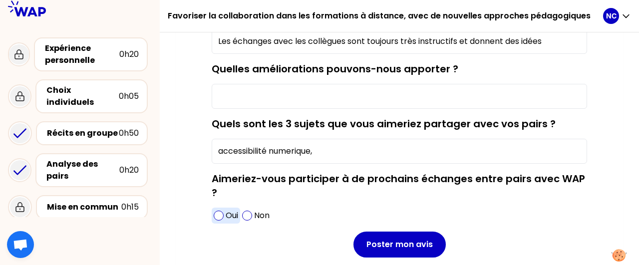
click at [218, 218] on span at bounding box center [219, 216] width 10 height 10
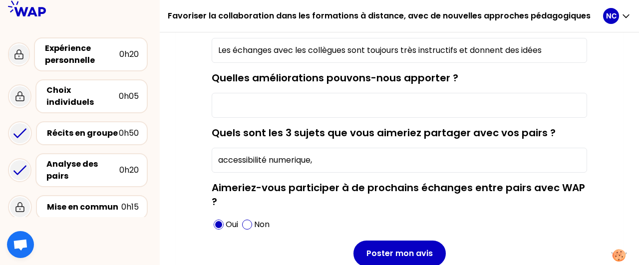
scroll to position [155, 0]
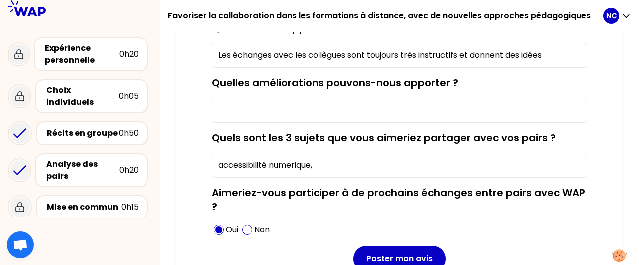
click at [372, 158] on input "accessibilité numerique," at bounding box center [400, 165] width 376 height 25
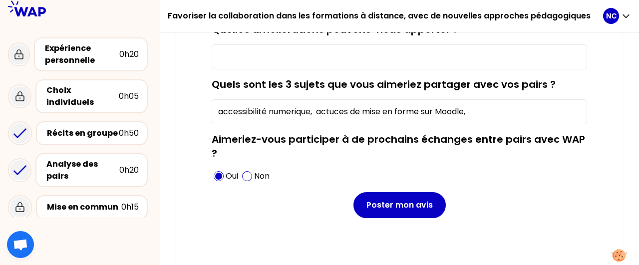
scroll to position [212, 0]
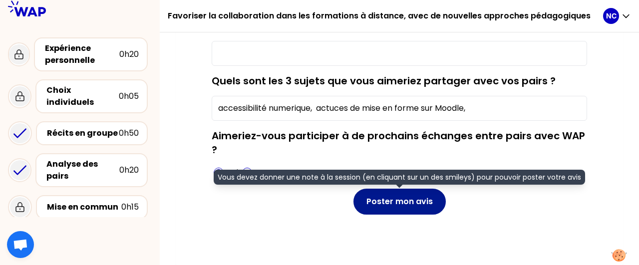
type input "accessibilité numerique, actuces de mise en forme sur Moodle,"
click at [408, 200] on button "Poster mon avis" at bounding box center [400, 202] width 92 height 26
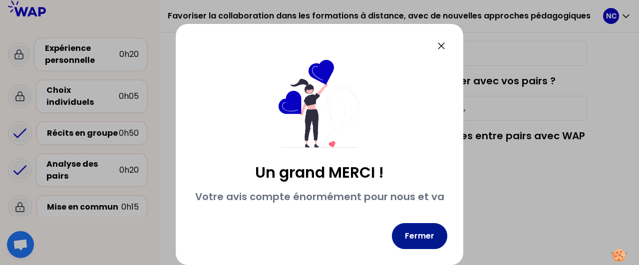
click at [427, 239] on button "Fermer" at bounding box center [419, 236] width 55 height 26
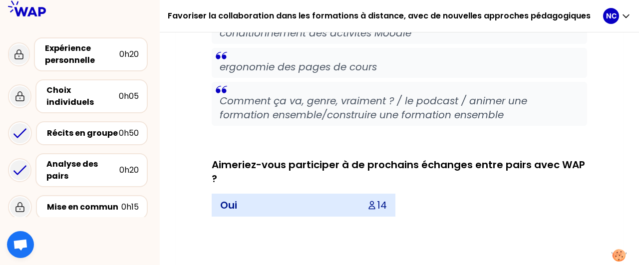
scroll to position [1874, 0]
